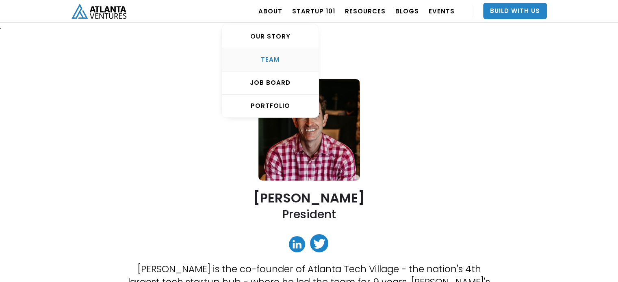
click at [290, 60] on div "TEAM" at bounding box center [270, 60] width 97 height 8
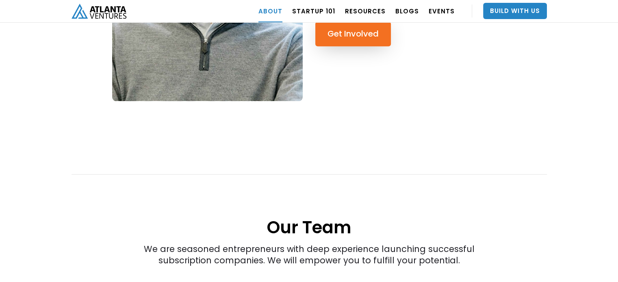
scroll to position [927, 0]
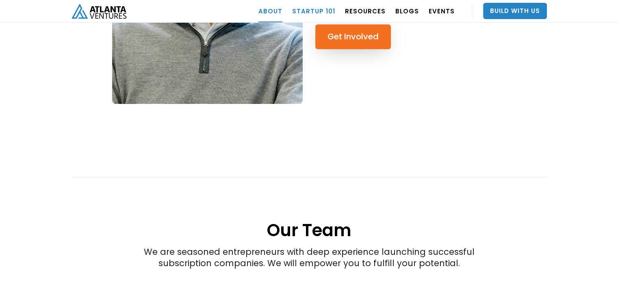
click at [320, 7] on link "Startup 101" at bounding box center [313, 11] width 43 height 23
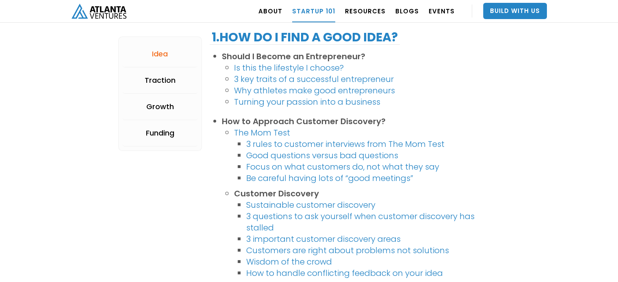
scroll to position [201, 0]
click at [260, 133] on link "The Mom Test" at bounding box center [262, 132] width 56 height 11
